Goal: Transaction & Acquisition: Purchase product/service

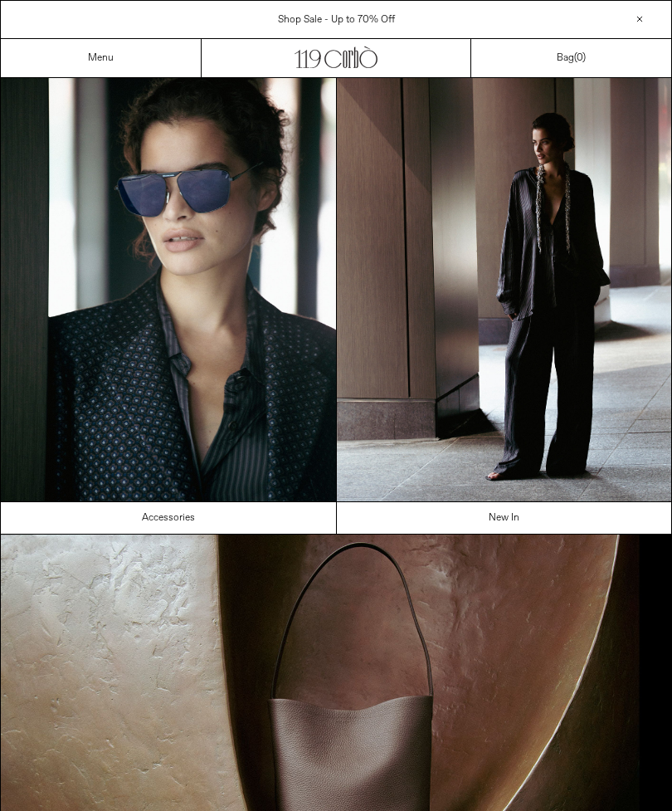
scroll to position [67, 0]
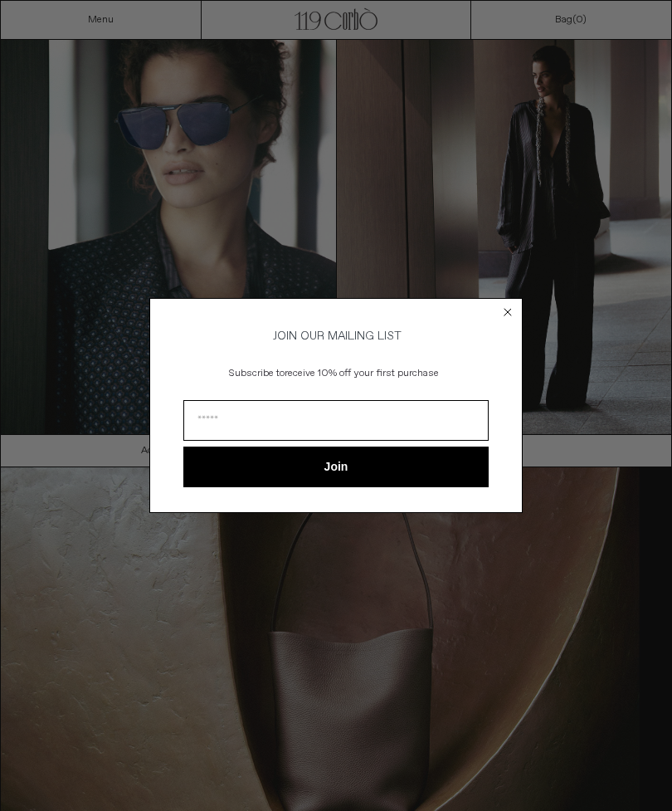
click at [508, 310] on circle "Close dialog" at bounding box center [509, 313] width 16 height 16
click at [501, 313] on circle "Close dialog" at bounding box center [509, 313] width 16 height 16
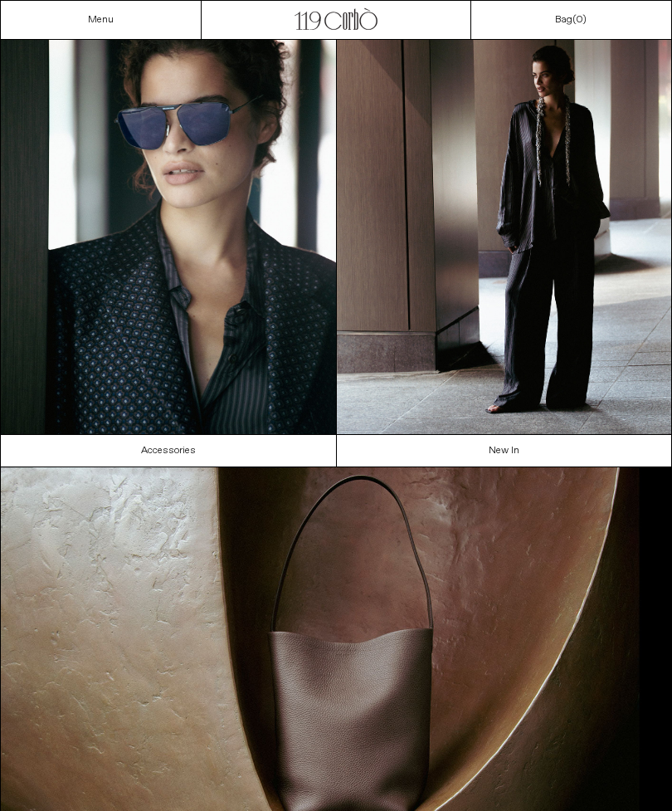
scroll to position [0, 0]
click at [525, 449] on link "New In" at bounding box center [505, 451] width 336 height 32
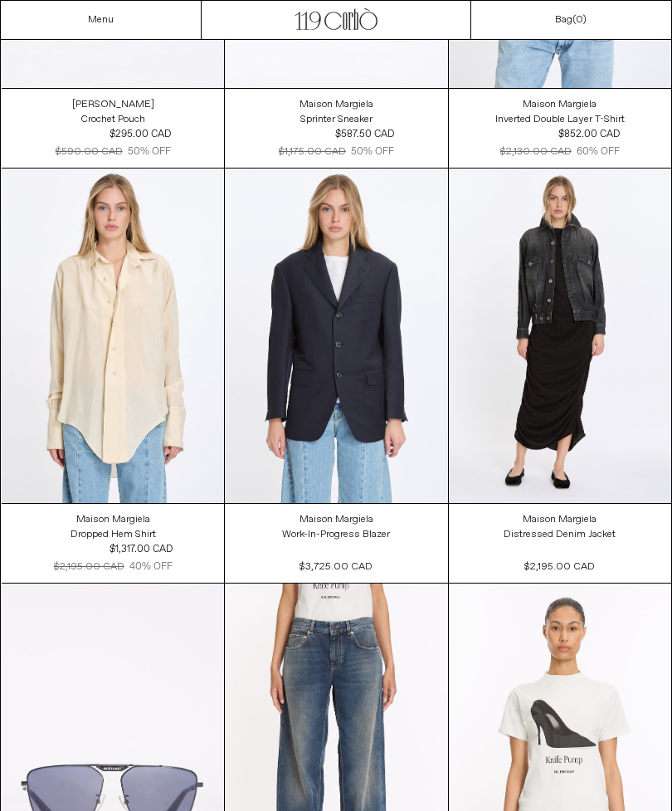
scroll to position [18792, 0]
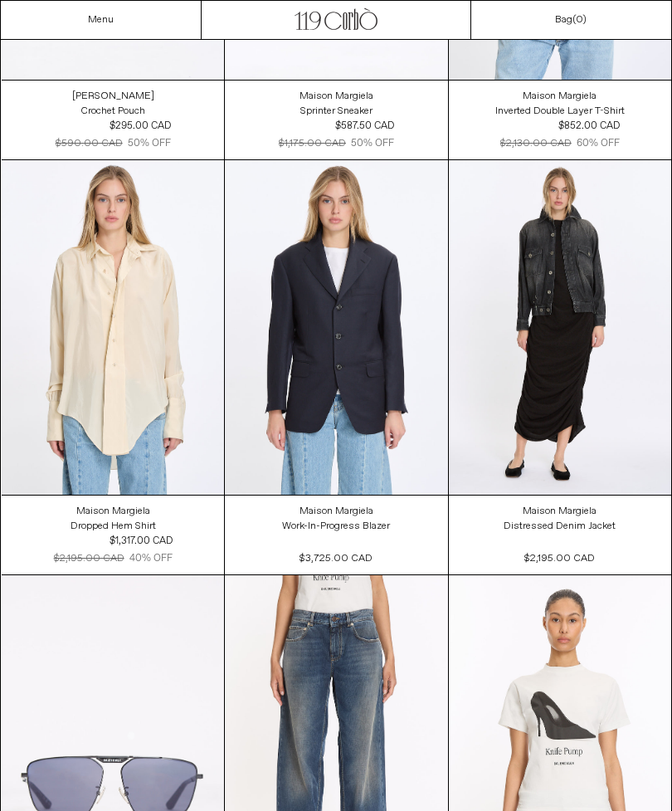
click at [476, 315] on at bounding box center [560, 327] width 222 height 335
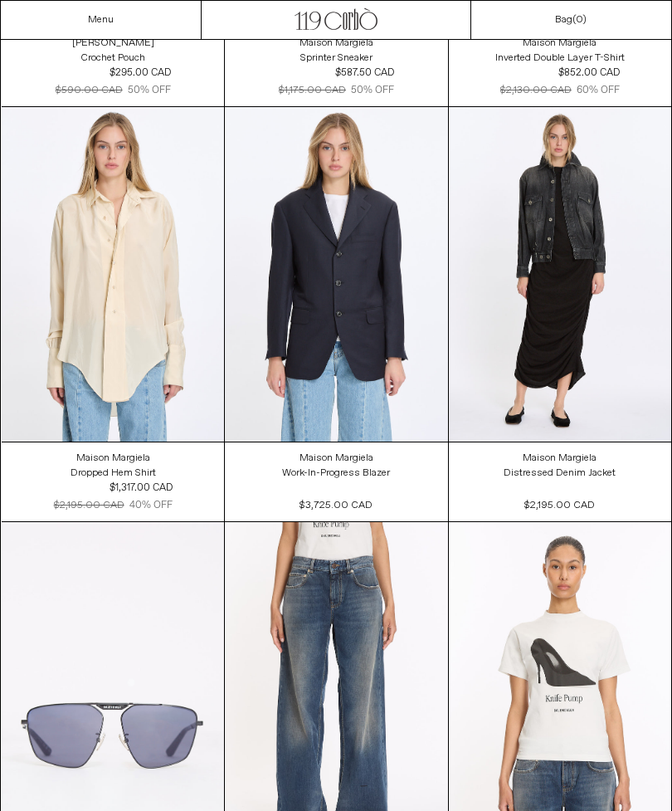
click at [386, 360] on at bounding box center [336, 274] width 222 height 334
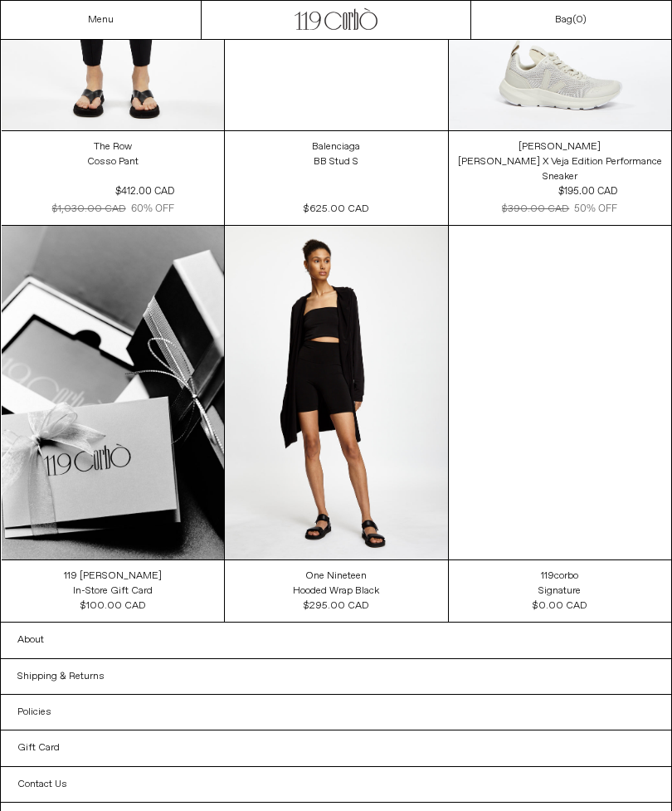
scroll to position [75946, 0]
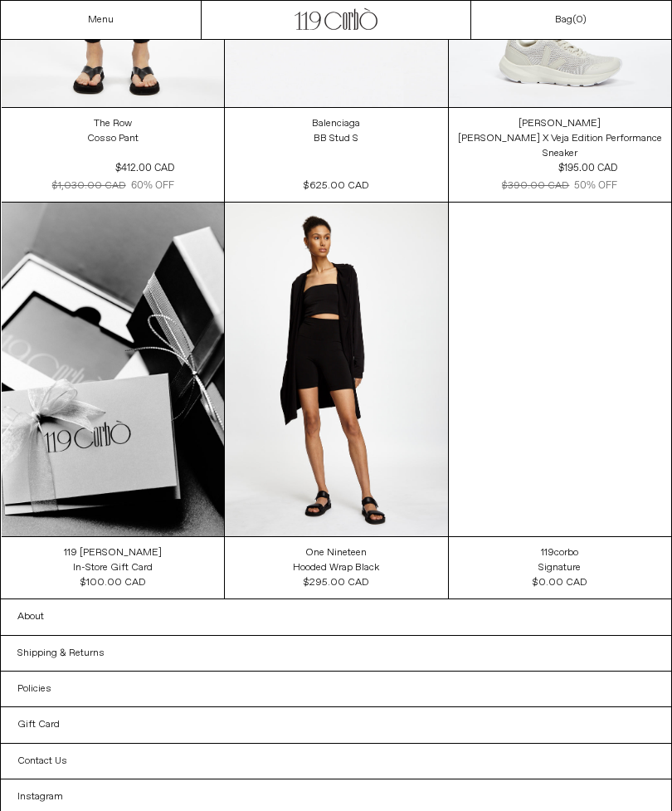
click at [124, 24] on div "Menu" at bounding box center [101, 20] width 201 height 38
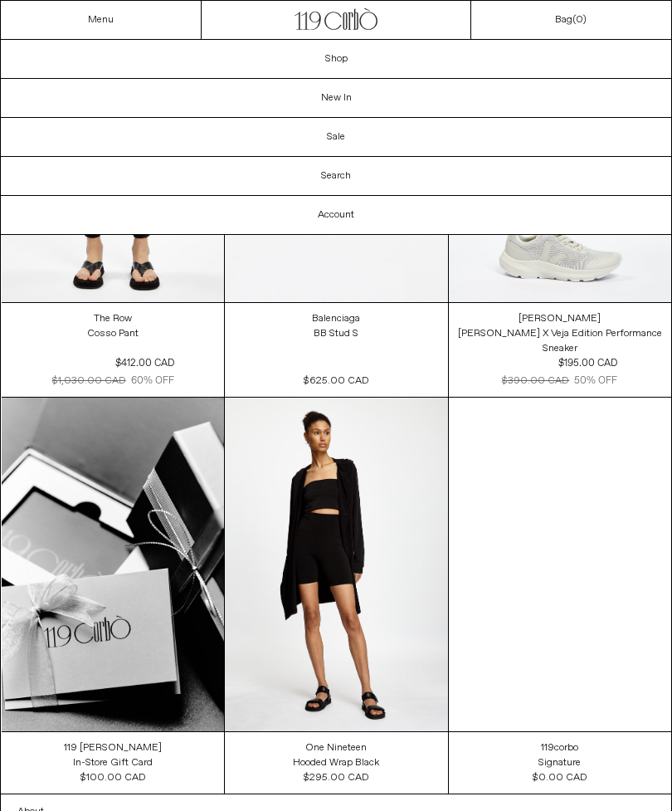
click at [321, 144] on link "Sale" at bounding box center [336, 137] width 671 height 38
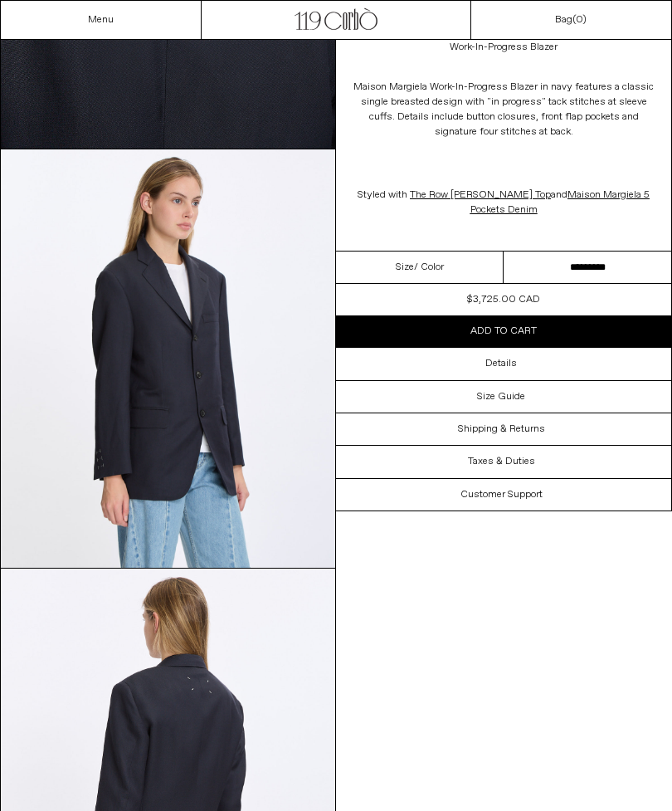
scroll to position [1179, 0]
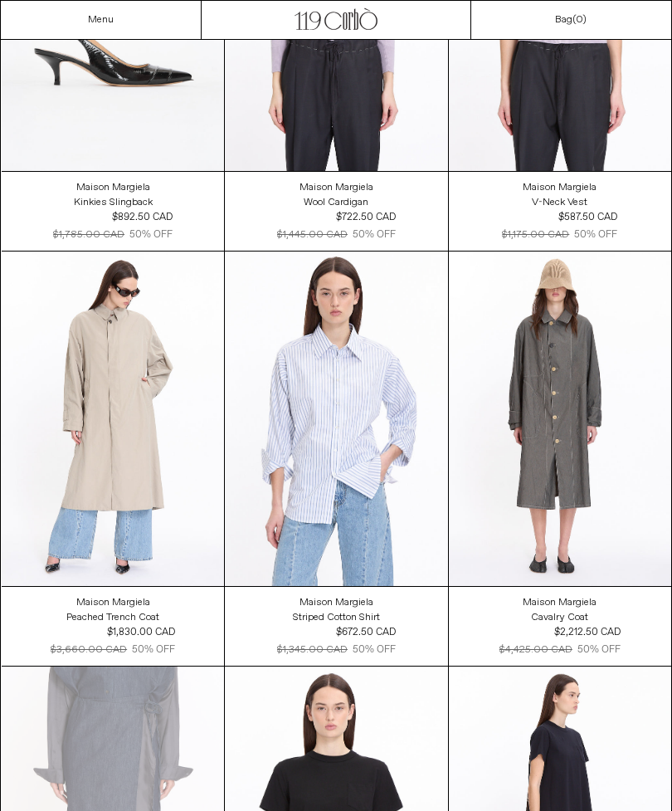
scroll to position [4841, 0]
click at [111, 518] on at bounding box center [113, 419] width 222 height 334
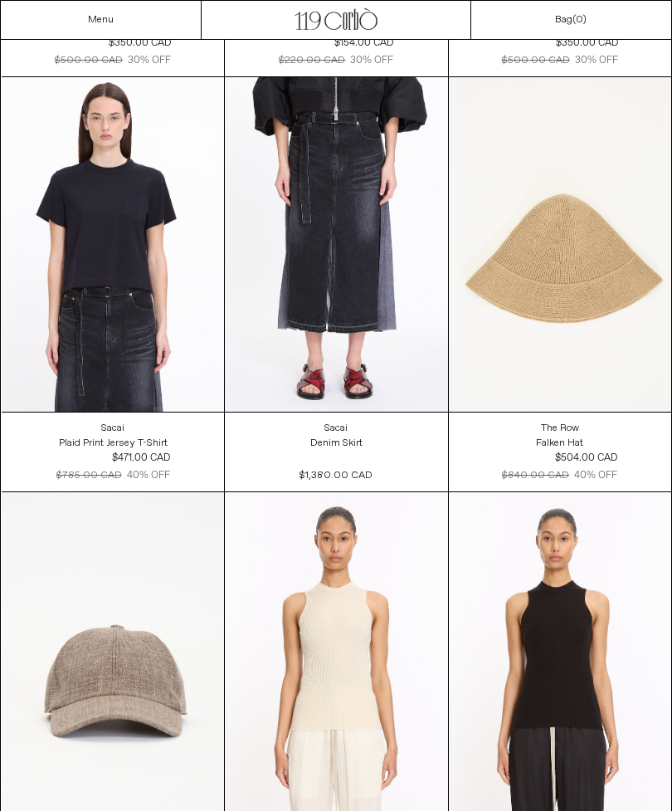
scroll to position [6673, 0]
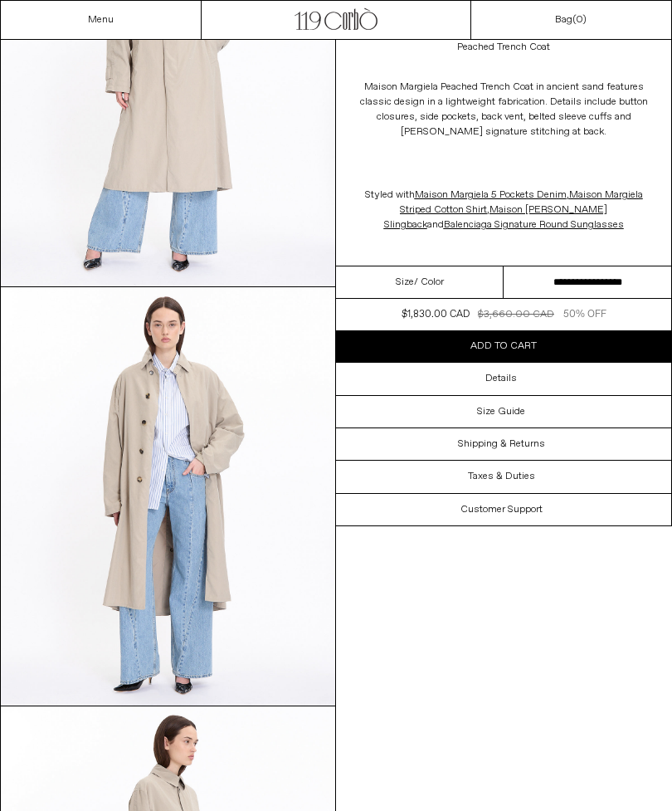
click at [130, 498] on img at bounding box center [168, 496] width 335 height 418
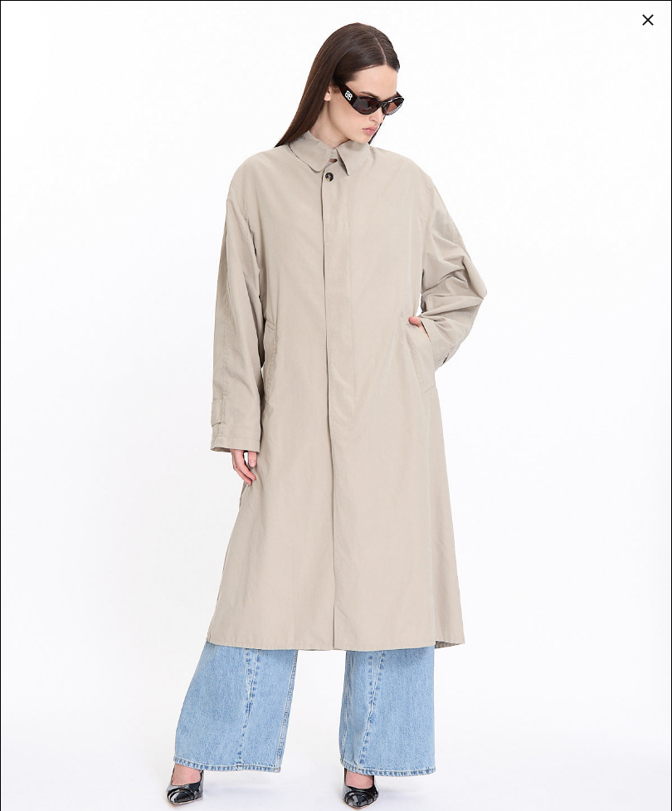
scroll to position [295, 0]
